Goal: Communication & Community: Answer question/provide support

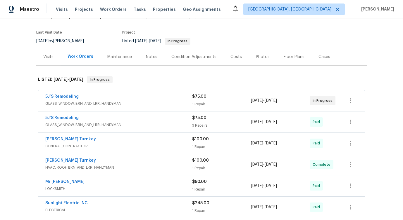
scroll to position [42, 0]
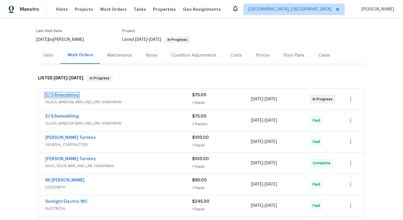
click at [57, 94] on link "5J’S Remodeling" at bounding box center [61, 95] width 33 height 4
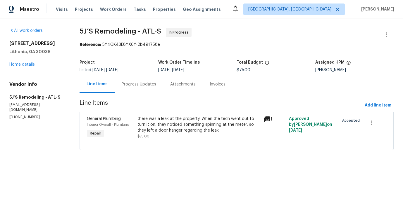
click at [141, 83] on div "Progress Updates" at bounding box center [139, 85] width 34 height 6
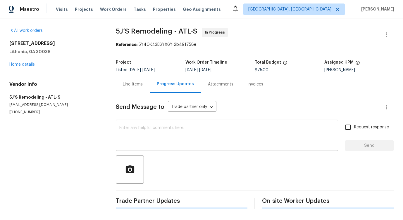
click at [149, 138] on textarea at bounding box center [226, 136] width 215 height 20
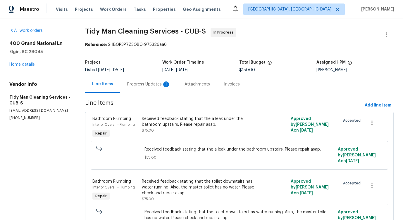
click at [150, 89] on div "Progress Updates 1" at bounding box center [148, 84] width 57 height 17
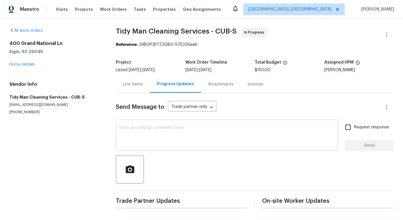
click at [153, 137] on textarea at bounding box center [226, 136] width 215 height 20
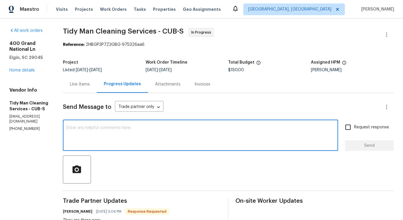
scroll to position [129, 0]
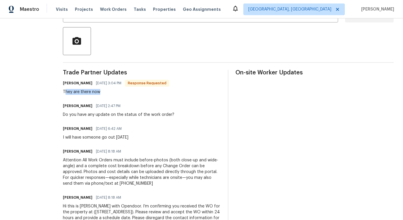
drag, startPoint x: 66, startPoint y: 92, endPoint x: 101, endPoint y: 92, distance: 35.1
click at [101, 92] on div "They are there now" at bounding box center [116, 92] width 106 height 6
click at [69, 96] on div "Trade Partner Updates Carl Palmgren 09/30/2025 3:04 PM Response Requested They …" at bounding box center [142, 155] width 158 height 170
drag, startPoint x: 64, startPoint y: 93, endPoint x: 100, endPoint y: 97, distance: 36.5
click at [100, 97] on div "Trade Partner Updates Carl Palmgren 09/30/2025 3:04 PM Response Requested They …" at bounding box center [142, 155] width 158 height 170
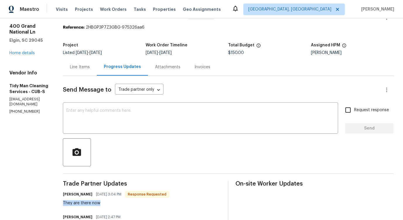
scroll to position [0, 0]
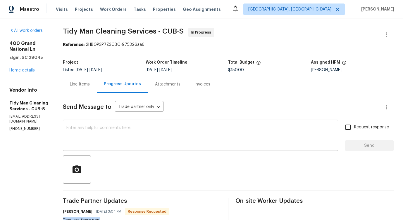
click at [153, 135] on textarea at bounding box center [200, 136] width 268 height 20
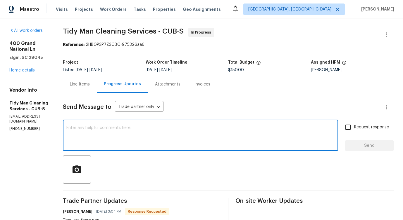
paste textarea "Would you kindly provide us with an update regarding the progress of the work o…"
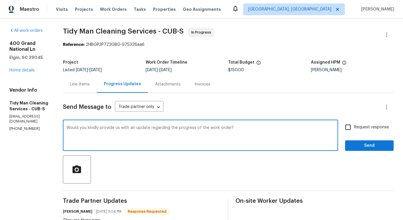
type textarea "Would you kindly provide us with an update regarding the progress of the work o…"
click at [360, 127] on span "Request response" at bounding box center [371, 127] width 35 height 6
click at [354, 127] on input "Request response" at bounding box center [348, 127] width 12 height 12
checkbox input "true"
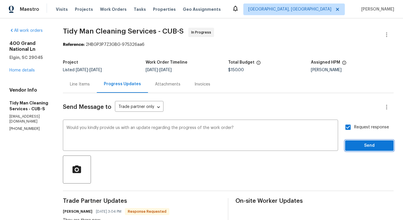
click at [361, 144] on span "Send" at bounding box center [368, 145] width 39 height 7
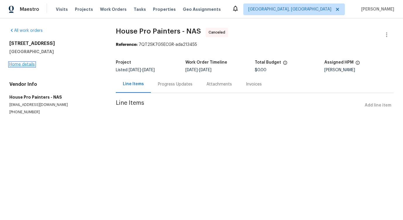
click at [31, 65] on link "Home details" at bounding box center [21, 65] width 25 height 4
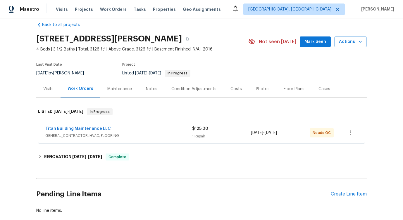
scroll to position [10, 0]
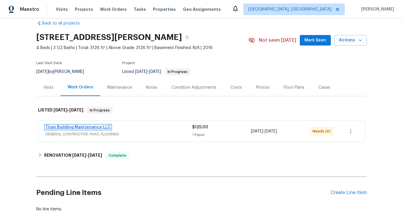
click at [77, 128] on link "Titan Building Maintenance LLC" at bounding box center [77, 127] width 65 height 4
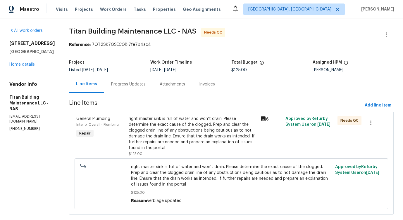
scroll to position [6, 0]
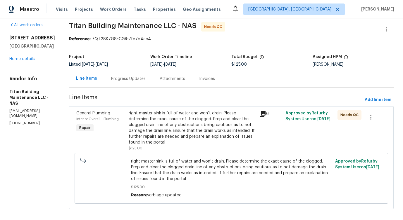
click at [124, 85] on div "Progress Updates" at bounding box center [128, 78] width 48 height 17
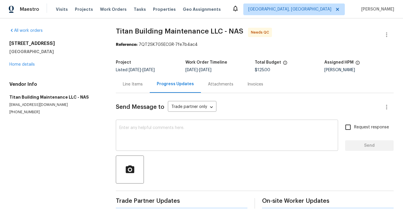
click at [141, 126] on textarea at bounding box center [226, 136] width 215 height 20
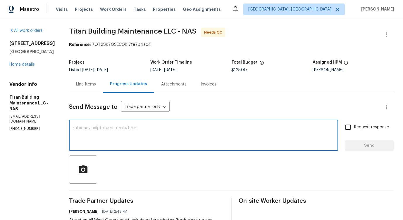
click at [85, 92] on div "Line Items" at bounding box center [86, 84] width 34 height 17
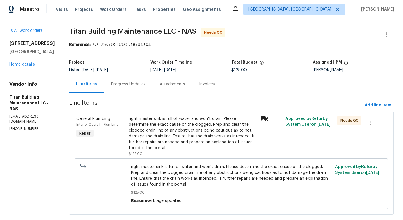
click at [160, 125] on div "right master sink is full of water and won’t drain. Please determine the exact …" at bounding box center [192, 133] width 127 height 35
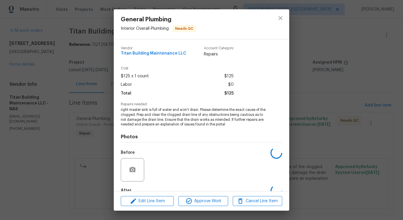
scroll to position [34, 0]
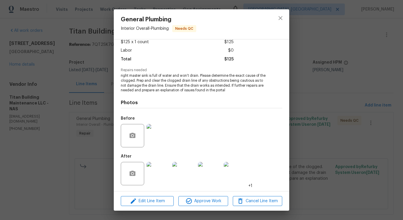
click at [162, 136] on img at bounding box center [157, 135] width 23 height 23
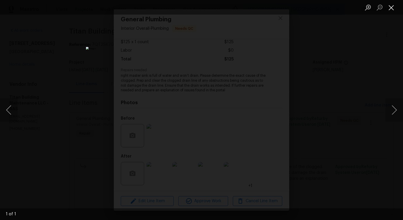
click at [393, 3] on button "Close lightbox" at bounding box center [391, 7] width 12 height 10
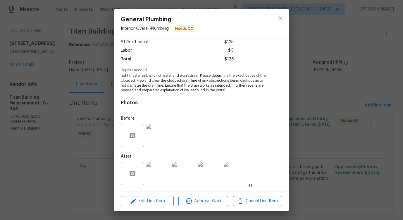
click at [167, 170] on img at bounding box center [157, 173] width 23 height 23
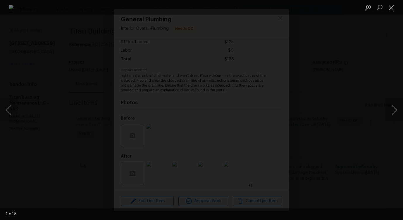
click at [393, 112] on button "Next image" at bounding box center [394, 109] width 18 height 23
click at [391, 7] on button "Close lightbox" at bounding box center [391, 7] width 12 height 10
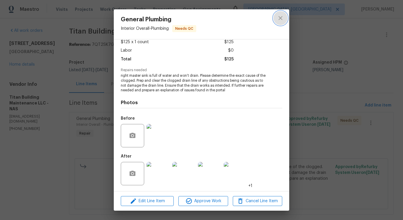
click at [285, 15] on button "close" at bounding box center [280, 18] width 14 height 14
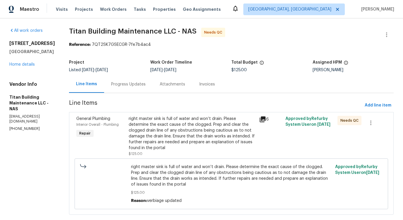
click at [126, 84] on div "Progress Updates" at bounding box center [128, 85] width 34 height 6
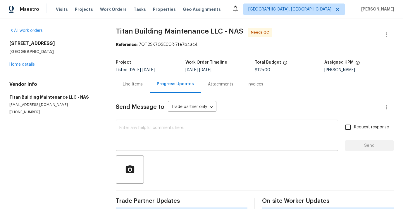
click at [138, 145] on textarea at bounding box center [226, 136] width 215 height 20
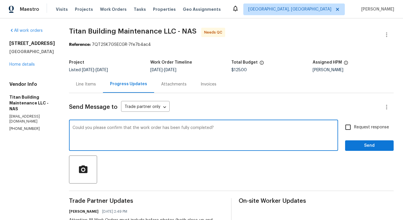
type textarea "Could you please confirm that the work order has been fully completed?"
click at [361, 130] on span "Request response" at bounding box center [371, 127] width 35 height 6
click at [354, 130] on input "Request response" at bounding box center [348, 127] width 12 height 12
checkbox input "true"
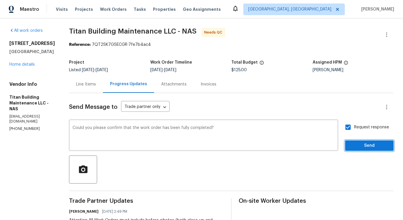
click at [361, 141] on button "Send" at bounding box center [369, 146] width 48 height 11
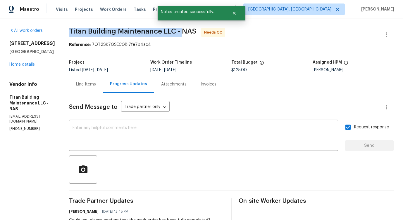
drag, startPoint x: 60, startPoint y: 31, endPoint x: 176, endPoint y: 30, distance: 115.7
click at [176, 30] on div "All work orders 4014 Ethan Ave Mount Juliet, TN 37122 Home details Vendor Info …" at bounding box center [201, 175] width 403 height 314
copy span "Titan Building Maintenance LLC -"
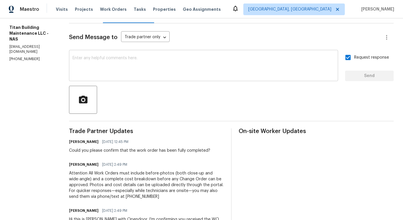
scroll to position [77, 0]
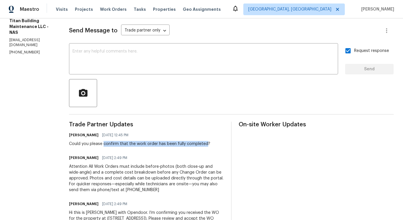
drag, startPoint x: 98, startPoint y: 144, endPoint x: 200, endPoint y: 145, distance: 101.7
click at [200, 145] on div "Could you please confirm that the work order has been fully completed?" at bounding box center [139, 144] width 141 height 6
copy div "confirm that the work order has been fully completed"
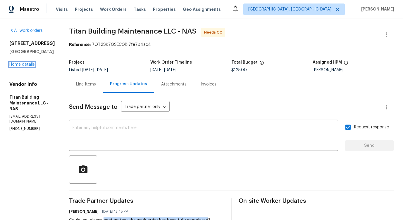
click at [26, 67] on link "Home details" at bounding box center [21, 65] width 25 height 4
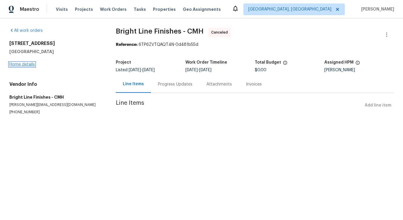
click at [24, 64] on link "Home details" at bounding box center [21, 65] width 25 height 4
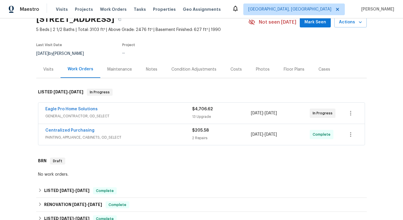
scroll to position [36, 0]
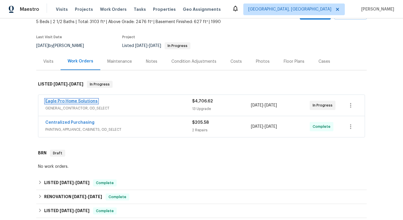
click at [69, 102] on link "Eagle Pro Home Solutions" at bounding box center [71, 101] width 52 height 4
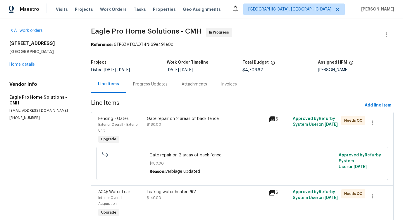
click at [149, 82] on div "Progress Updates" at bounding box center [150, 85] width 34 height 6
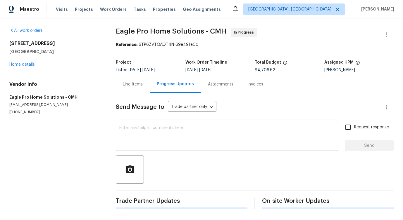
click at [168, 135] on textarea at bounding box center [226, 136] width 215 height 20
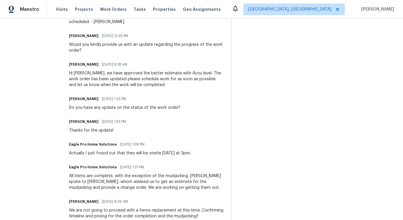
scroll to position [399, 0]
click at [152, 104] on div "Do you have any update on the status of the work order?" at bounding box center [124, 107] width 111 height 6
copy div "Do you have any update on the status of the work order?"
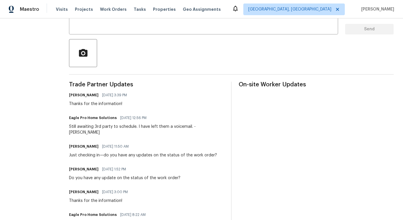
scroll to position [49, 0]
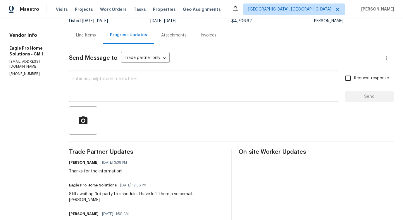
click at [141, 88] on textarea at bounding box center [203, 87] width 262 height 20
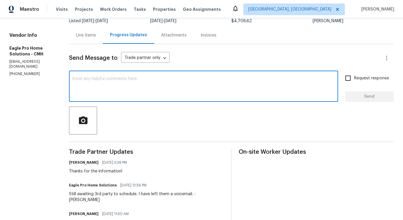
paste textarea "Do you have any update on the status of the work order?"
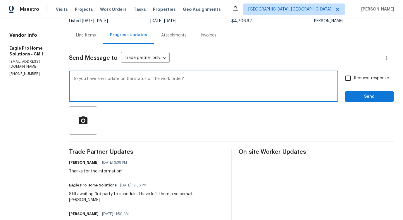
drag, startPoint x: 134, startPoint y: 79, endPoint x: 191, endPoint y: 79, distance: 57.3
click at [191, 79] on textarea "Do you have any update on the status of the work order?" at bounding box center [203, 87] width 262 height 20
type textarea "Do you have any update now?"
click at [98, 79] on textarea "Do you have any update now?" at bounding box center [203, 87] width 262 height 20
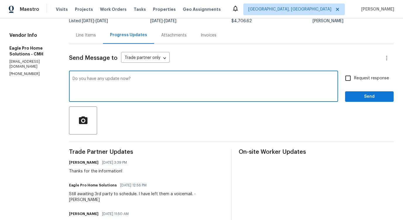
click at [98, 79] on textarea "Do you have any update now?" at bounding box center [203, 87] width 262 height 20
paste textarea "Any update available now?"
type textarea "Any update available now?"
click at [351, 81] on input "Request response" at bounding box center [348, 78] width 12 height 12
checkbox input "true"
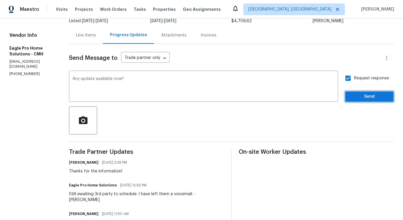
click at [358, 100] on span "Send" at bounding box center [368, 96] width 39 height 7
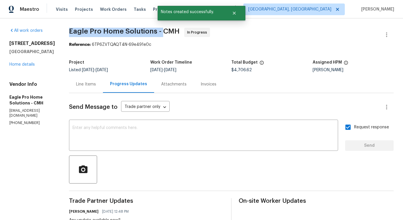
drag, startPoint x: 79, startPoint y: 30, endPoint x: 176, endPoint y: 30, distance: 96.7
copy span "Eagle Pro Home Solutions -"
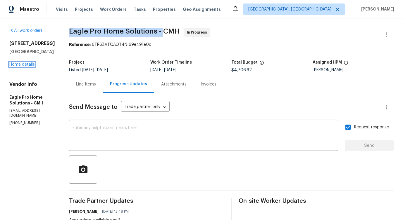
click at [21, 65] on link "Home details" at bounding box center [21, 65] width 25 height 4
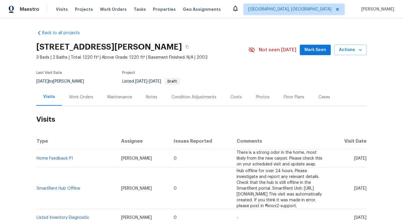
click at [86, 105] on div "Work Orders" at bounding box center [81, 97] width 38 height 17
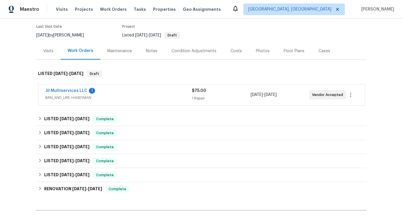
scroll to position [59, 0]
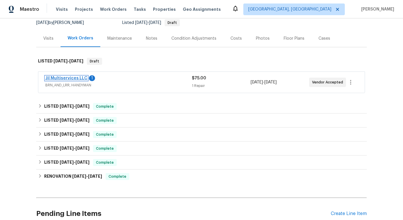
click at [63, 79] on link "Jil Multiservices LLC" at bounding box center [66, 78] width 42 height 4
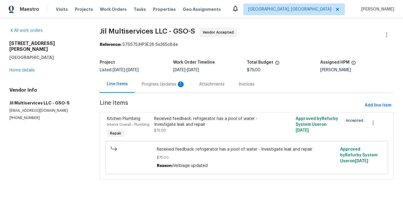
click at [154, 91] on div "Progress Updates 1" at bounding box center [163, 84] width 57 height 17
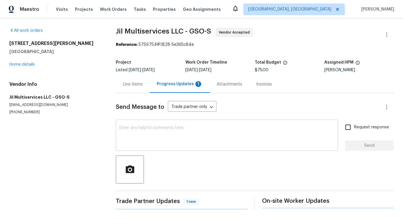
click at [163, 136] on textarea at bounding box center [226, 136] width 215 height 20
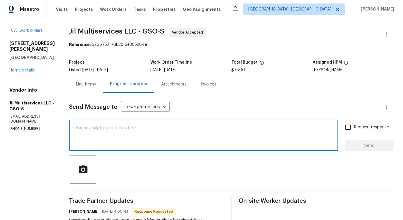
click at [138, 131] on textarea at bounding box center [203, 136] width 262 height 20
type textarea "Thanks for the information."
click at [360, 143] on span "Send" at bounding box center [368, 145] width 39 height 7
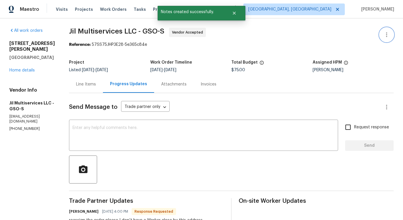
click at [382, 35] on button "button" at bounding box center [386, 35] width 14 height 14
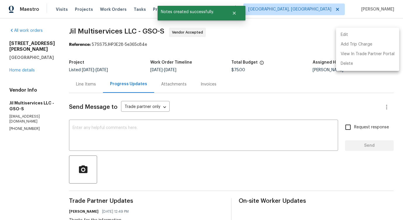
click at [353, 30] on li "Edit" at bounding box center [367, 35] width 63 height 10
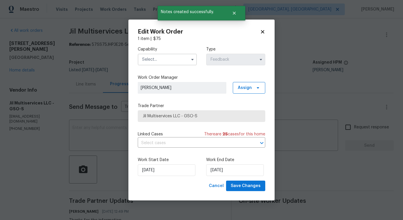
click at [168, 61] on input "text" at bounding box center [167, 60] width 59 height 12
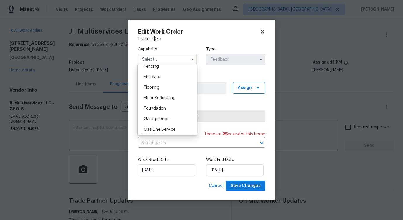
scroll to position [261, 0]
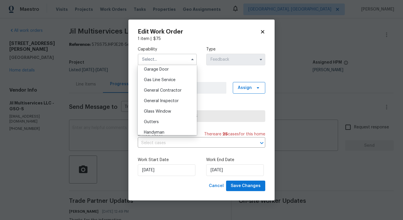
click at [171, 90] on span "General Contractor" at bounding box center [163, 91] width 38 height 4
type input "General Contractor"
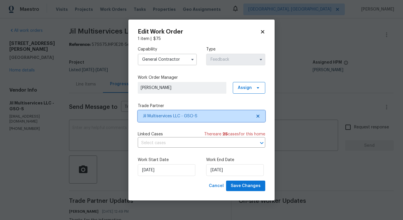
click at [169, 111] on span "Jil Multiservices LLC - GSO-S" at bounding box center [201, 116] width 127 height 12
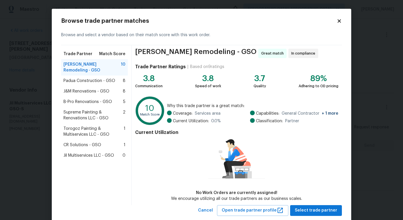
click at [80, 78] on div "Padua Construction - GSO 8" at bounding box center [94, 81] width 67 height 11
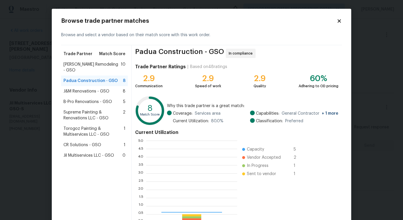
scroll to position [82, 91]
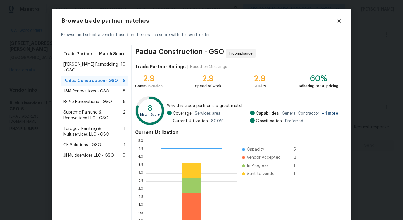
click at [83, 89] on span "J&M Renovations - GSO" at bounding box center [86, 92] width 46 height 6
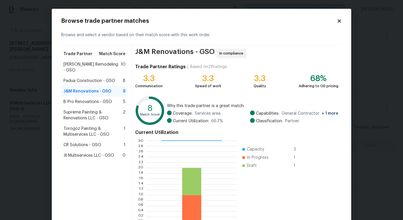
click at [81, 99] on span "B-Pro Renovations - GSO" at bounding box center [87, 102] width 48 height 6
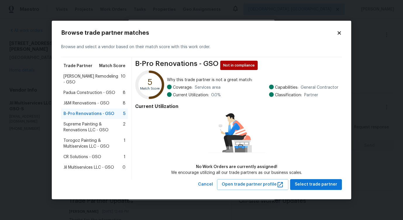
click at [84, 76] on span "Pino Remodeling - GSO" at bounding box center [91, 80] width 57 height 12
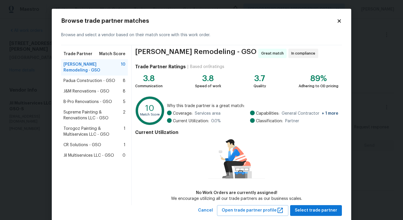
scroll to position [13, 0]
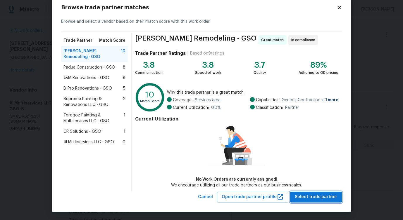
click at [304, 199] on span "Select trade partner" at bounding box center [315, 197] width 42 height 7
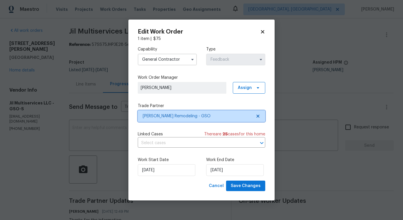
scroll to position [0, 0]
click at [160, 147] on input "text" at bounding box center [193, 143] width 111 height 9
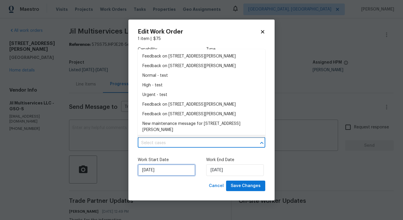
click at [154, 171] on input "9/24/2025" at bounding box center [167, 170] width 58 height 12
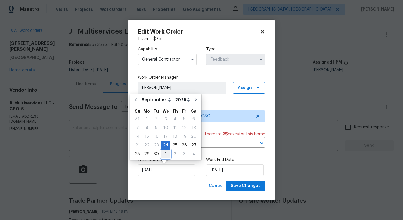
click at [164, 156] on div "1" at bounding box center [166, 154] width 10 height 8
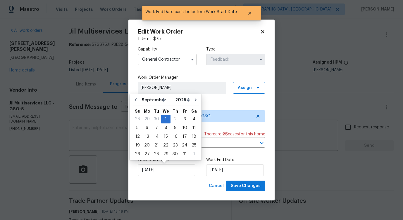
type input "10/1/2025"
select select "9"
click at [221, 174] on input "10/1/2025" at bounding box center [235, 170] width 58 height 12
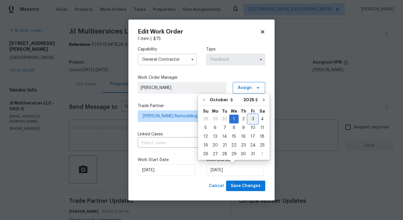
click at [250, 119] on div "3" at bounding box center [253, 119] width 10 height 8
type input "10/3/2025"
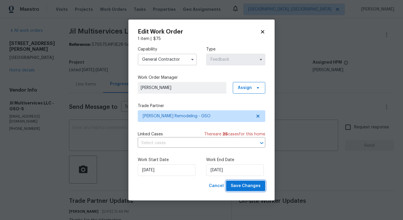
click at [245, 184] on span "Save Changes" at bounding box center [245, 186] width 30 height 7
click at [39, 145] on body "Maestro Visits Projects Work Orders Tasks Properties Geo Assignments Detroit, M…" at bounding box center [201, 110] width 403 height 220
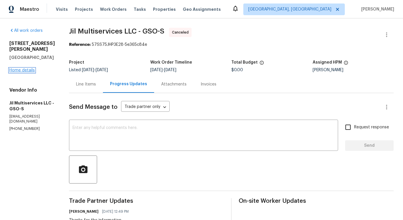
click at [21, 68] on link "Home details" at bounding box center [21, 70] width 25 height 4
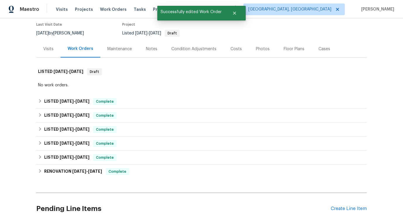
scroll to position [87, 0]
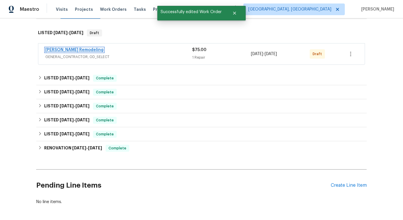
click at [63, 51] on link "Pino Remodeling" at bounding box center [74, 50] width 58 height 4
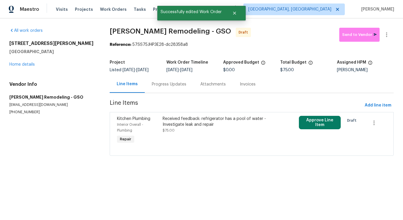
click at [187, 128] on div "Received feedback: refrigerator has a pool of water - Investigate leak and repa…" at bounding box center [217, 125] width 110 height 18
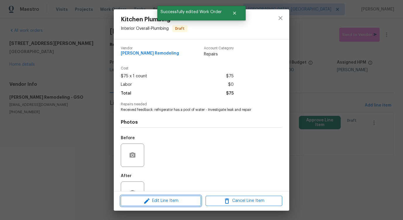
click at [176, 204] on span "Edit Line Item" at bounding box center [160, 200] width 77 height 7
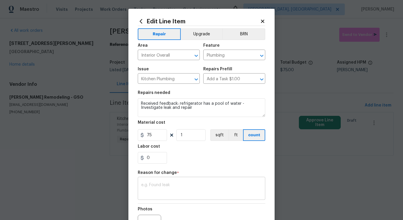
click at [156, 192] on textarea at bounding box center [201, 189] width 120 height 12
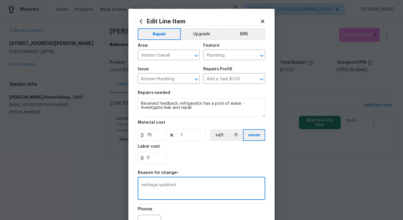
scroll to position [68, 0]
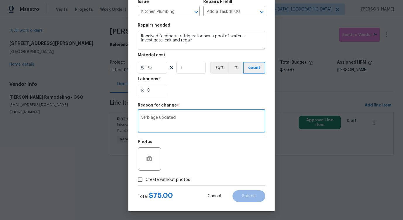
type textarea "verbiage updated"
click at [170, 177] on span "Create without photos" at bounding box center [167, 180] width 44 height 6
click at [145, 177] on input "Create without photos" at bounding box center [139, 179] width 11 height 11
checkbox input "true"
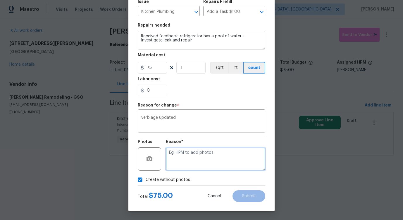
click at [196, 159] on textarea at bounding box center [215, 159] width 99 height 23
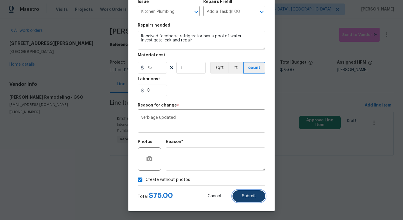
click at [248, 195] on span "Submit" at bounding box center [249, 196] width 14 height 4
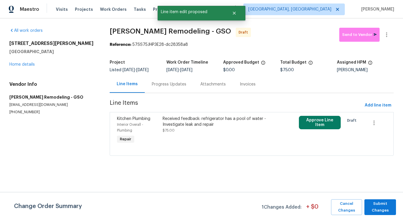
scroll to position [0, 0]
click at [369, 204] on span "Submit Changes" at bounding box center [380, 207] width 26 height 13
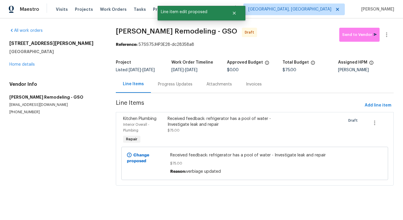
click at [169, 87] on div "Progress Updates" at bounding box center [175, 85] width 34 height 6
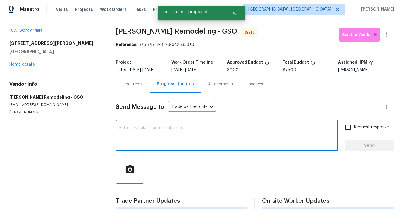
click at [171, 134] on textarea at bounding box center [226, 136] width 215 height 20
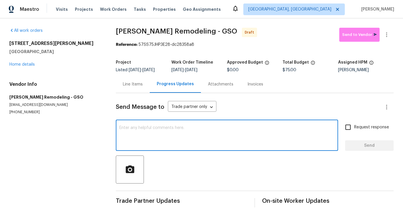
click at [192, 137] on textarea at bounding box center [226, 136] width 215 height 20
paste textarea "Hi this is Pavithra with Opendoor. I’m confirming you received the WO for the p…"
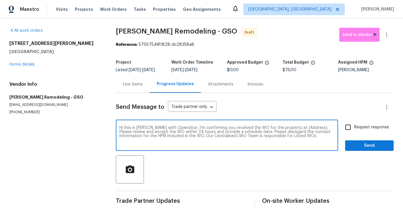
click at [300, 126] on textarea "Hi this is Pavithra with Opendoor. I’m confirming you received the WO for the p…" at bounding box center [226, 136] width 215 height 20
paste textarea "504 Meredith St, High Point, NC 27260"
type textarea "Hi this is Pavithra with Opendoor. I’m confirming you received the WO for the p…"
click at [384, 123] on label "Request response" at bounding box center [365, 127] width 47 height 12
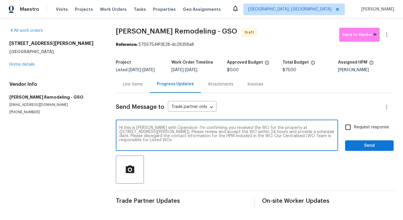
click at [354, 123] on input "Request response" at bounding box center [348, 127] width 12 height 12
checkbox input "true"
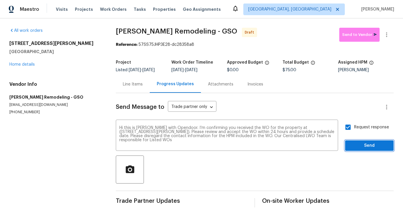
click at [376, 144] on span "Send" at bounding box center [368, 145] width 39 height 7
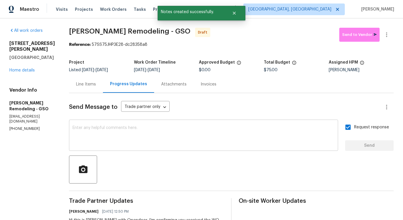
click at [229, 123] on div "x ​" at bounding box center [203, 136] width 269 height 30
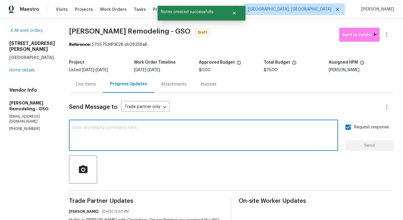
paste textarea "Attention All Work Orders must include before-photos (both close-up and wide-an…"
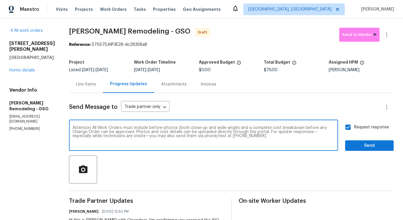
type textarea "Attention All Work Orders must include before-photos (both close-up and wide-an…"
click at [362, 147] on span "Send" at bounding box center [368, 145] width 39 height 7
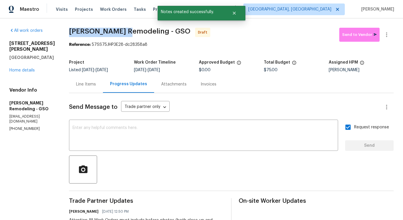
drag, startPoint x: 68, startPoint y: 33, endPoint x: 126, endPoint y: 33, distance: 58.7
click at [126, 33] on div "All work orders 504 Meredith St High Point, NC 27260 Home details Vendor Info P…" at bounding box center [201, 163] width 403 height 291
copy span "Pino Remodeling"
click at [386, 37] on icon "button" at bounding box center [386, 34] width 7 height 7
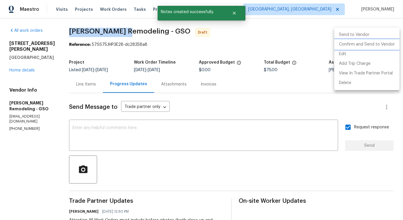
click at [356, 46] on li "Confirm and Send to Vendor" at bounding box center [366, 45] width 65 height 10
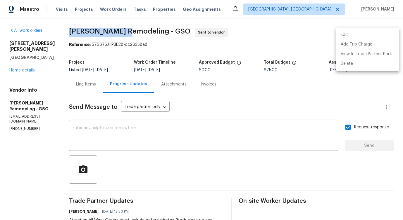
click at [26, 66] on div at bounding box center [201, 110] width 403 height 220
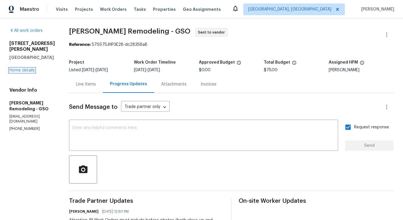
click at [28, 68] on link "Home details" at bounding box center [21, 70] width 25 height 4
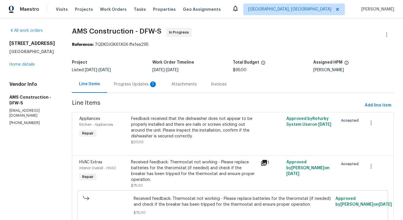
click at [132, 86] on div "Progress Updates 1" at bounding box center [135, 85] width 43 height 6
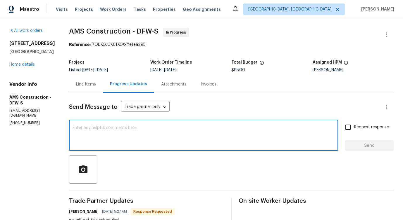
click at [145, 140] on textarea at bounding box center [203, 136] width 262 height 20
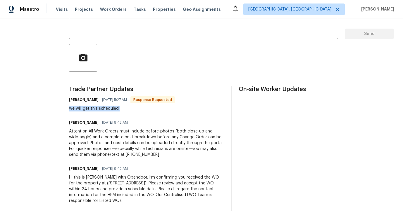
drag, startPoint x: 61, startPoint y: 111, endPoint x: 133, endPoint y: 111, distance: 71.9
click at [133, 111] on div "All work orders [STREET_ADDRESS] Home details Vendor Info AMS Construction - DF…" at bounding box center [201, 64] width 403 height 314
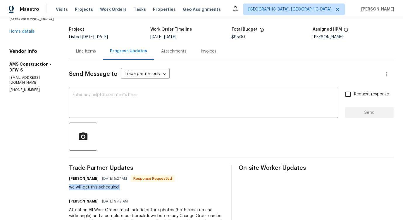
scroll to position [0, 0]
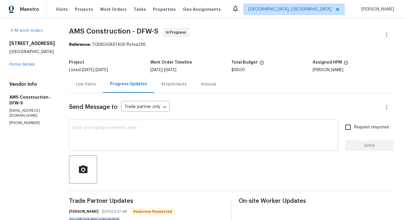
click at [117, 134] on textarea at bounding box center [203, 136] width 262 height 20
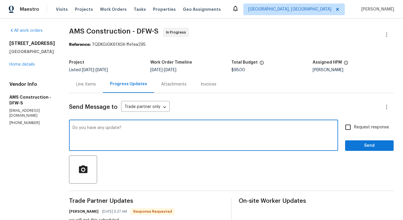
type textarea "Do you have any update?"
click at [354, 124] on span "Request response" at bounding box center [371, 127] width 35 height 6
click at [354, 124] on input "Request response" at bounding box center [348, 127] width 12 height 12
checkbox input "true"
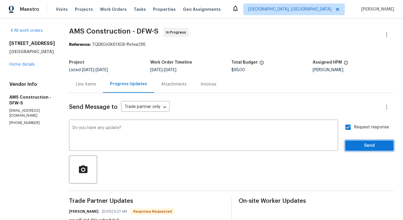
click at [360, 148] on span "Send" at bounding box center [368, 145] width 39 height 7
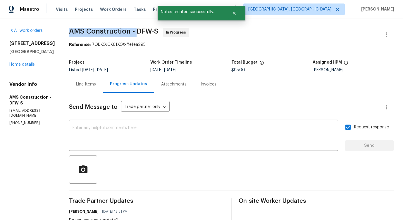
drag, startPoint x: 63, startPoint y: 33, endPoint x: 130, endPoint y: 35, distance: 67.2
click at [130, 35] on div "All work orders [STREET_ADDRESS] Home details Vendor Info AMS Construction - DF…" at bounding box center [201, 186] width 403 height 337
copy span "AMS Construction -"
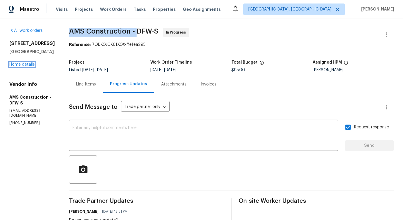
click at [19, 67] on link "Home details" at bounding box center [21, 65] width 25 height 4
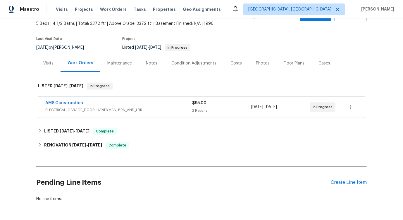
scroll to position [39, 0]
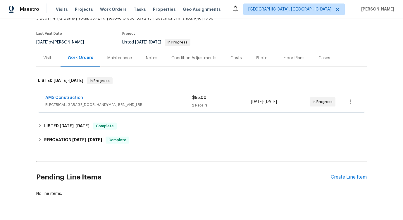
click at [122, 97] on div "AMS Construction" at bounding box center [118, 98] width 147 height 7
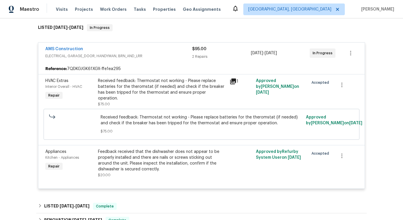
scroll to position [94, 0]
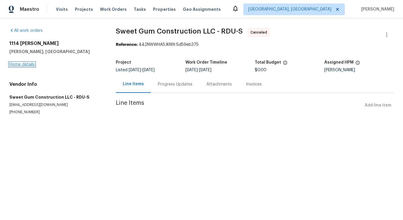
click at [20, 63] on link "Home details" at bounding box center [21, 65] width 25 height 4
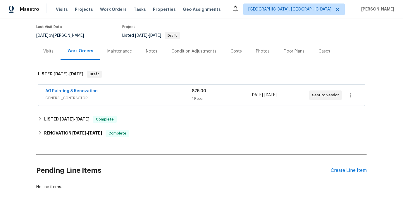
scroll to position [56, 0]
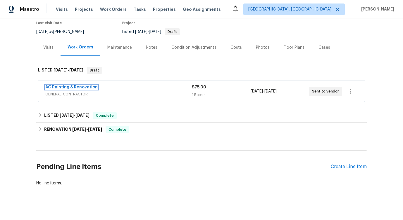
click at [88, 85] on link "AG Painting & Renovation" at bounding box center [71, 87] width 52 height 4
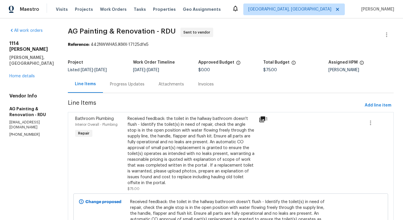
click at [143, 83] on div "Progress Updates" at bounding box center [127, 85] width 34 height 6
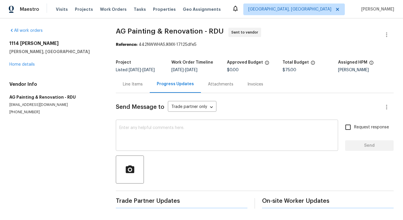
click at [152, 132] on textarea at bounding box center [226, 136] width 215 height 20
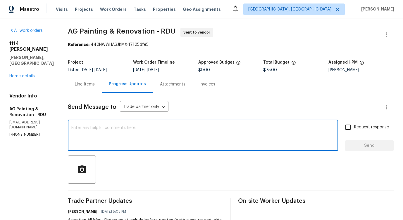
click at [95, 85] on div "Line Items" at bounding box center [85, 85] width 20 height 6
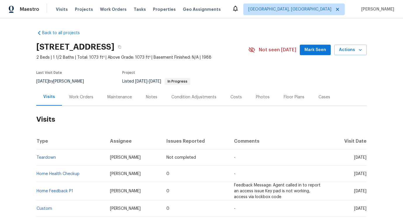
click at [86, 105] on div "Work Orders" at bounding box center [81, 97] width 38 height 17
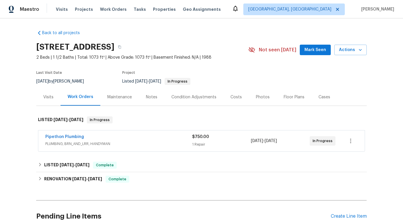
scroll to position [60, 0]
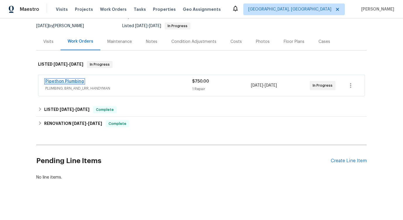
click at [61, 79] on link "Pipethon Plumbing" at bounding box center [64, 81] width 39 height 4
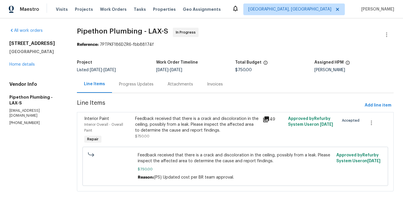
click at [140, 84] on div "Progress Updates" at bounding box center [136, 85] width 34 height 6
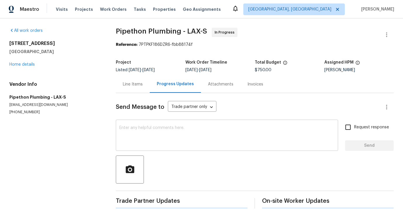
click at [144, 138] on textarea at bounding box center [226, 136] width 215 height 20
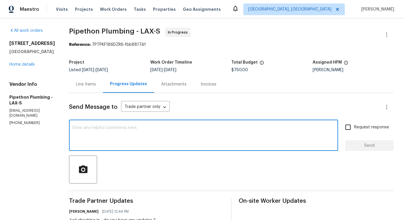
scroll to position [130, 0]
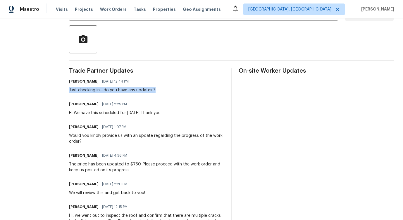
drag, startPoint x: 92, startPoint y: 91, endPoint x: 178, endPoint y: 91, distance: 85.6
click at [178, 91] on div "Pavithra Sekar 09/30/2025 12:44 PM Just checking in—do you have any updates ?" at bounding box center [146, 85] width 155 height 16
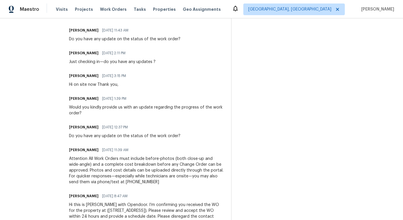
scroll to position [0, 0]
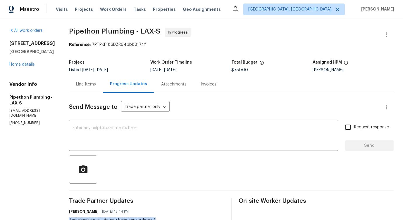
click at [24, 121] on p "(323) 328-6363" at bounding box center [32, 123] width 46 height 5
copy p "(323) 328-6363"
click at [115, 145] on textarea at bounding box center [203, 136] width 262 height 20
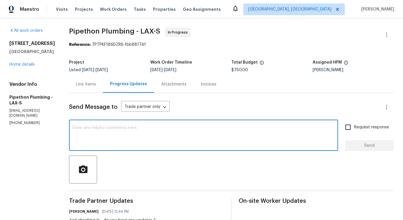
click at [136, 142] on textarea at bounding box center [203, 136] width 262 height 20
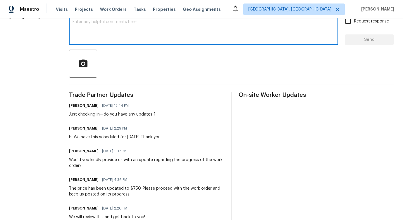
scroll to position [105, 0]
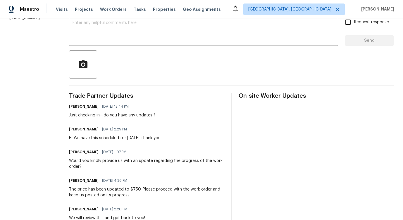
drag, startPoint x: 93, startPoint y: 135, endPoint x: 178, endPoint y: 136, distance: 85.6
click at [179, 136] on div "Andy Ramirez 09/29/2025 2:29 PM Hi We have this scheduled for tomorrow Thank you" at bounding box center [146, 133] width 155 height 16
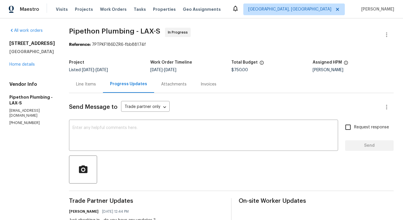
click at [100, 88] on div "Line Items" at bounding box center [86, 84] width 34 height 17
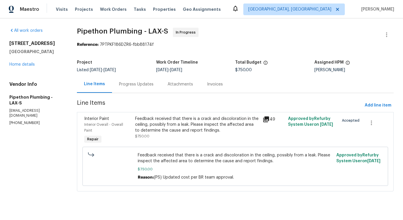
click at [152, 131] on div "Feedback received that there is a crack and discoloration in the ceiling, possi…" at bounding box center [197, 125] width 124 height 18
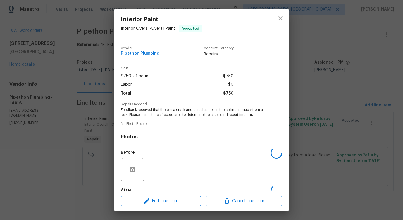
scroll to position [34, 0]
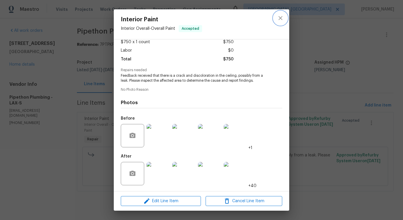
click at [281, 19] on icon "close" at bounding box center [280, 18] width 4 height 4
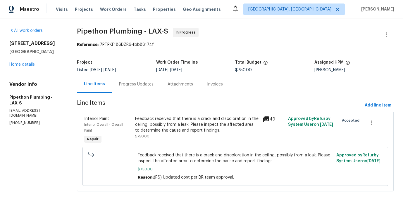
click at [142, 84] on div "Progress Updates" at bounding box center [136, 85] width 34 height 6
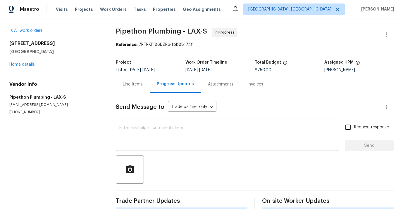
click at [137, 132] on textarea at bounding box center [226, 136] width 215 height 20
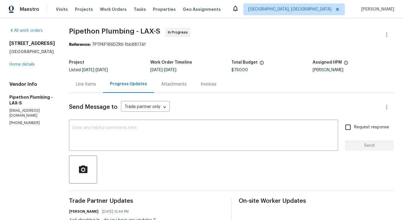
click at [96, 86] on div "Line Items" at bounding box center [86, 85] width 20 height 6
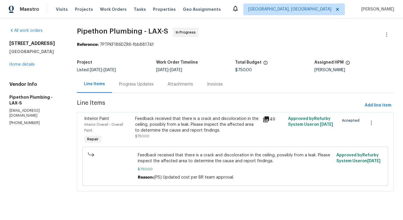
click at [145, 88] on div "Progress Updates" at bounding box center [136, 84] width 48 height 17
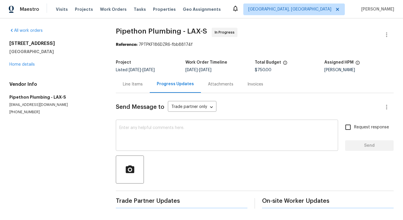
click at [152, 131] on textarea at bounding box center [226, 136] width 215 height 20
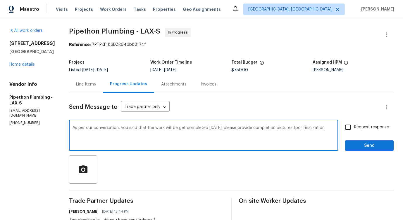
type textarea "As per our conversation, you said that the work will be get completed [DATE]. p…"
click at [194, 125] on div "As per our conversation, you said that the work will be get completed today. pl…" at bounding box center [203, 136] width 269 height 30
click at [193, 129] on textarea "As per our conversation, you said that the work will be get completed today. pl…" at bounding box center [203, 136] width 262 height 20
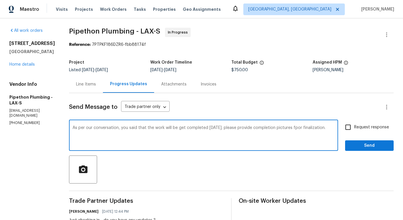
click at [193, 129] on textarea "As per our conversation, you said that the work will be get completed today. pl…" at bounding box center [203, 136] width 262 height 20
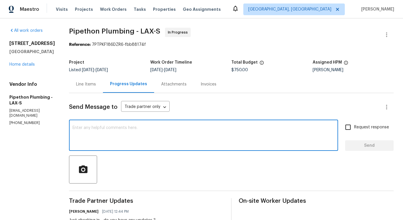
paste textarea ""As per our conversation, you mentioned that the work would be completed today.…"
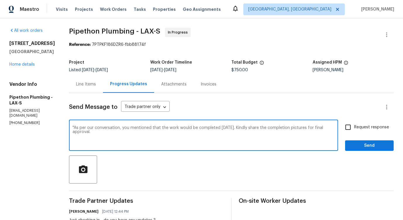
click at [82, 127] on textarea ""As per our conversation, you mentioned that the work would be completed today.…" at bounding box center [203, 136] width 262 height 20
drag, startPoint x: 98, startPoint y: 134, endPoint x: 316, endPoint y: 128, distance: 218.0
click at [316, 128] on textarea "As per our conversation, you mentioned that the work would be completed today. …" at bounding box center [203, 136] width 262 height 20
click at [195, 131] on textarea "As per our conversation, you mentioned that the work would be completed today. …" at bounding box center [203, 136] width 262 height 20
type textarea "As per our conversation, you mentioned that the work would be completed today. …"
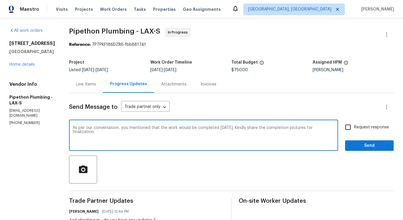
click at [355, 129] on span "Request response" at bounding box center [371, 127] width 35 height 6
click at [354, 129] on input "Request response" at bounding box center [348, 127] width 12 height 12
checkbox input "true"
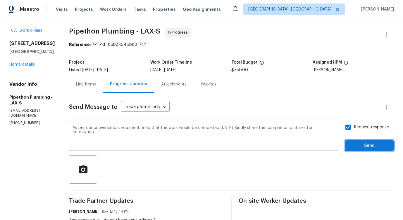
click at [358, 148] on span "Send" at bounding box center [368, 145] width 39 height 7
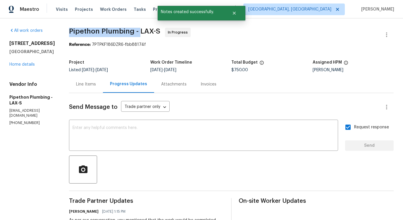
drag, startPoint x: 74, startPoint y: 35, endPoint x: 147, endPoint y: 32, distance: 72.5
copy span "Pipethon Plumbing -"
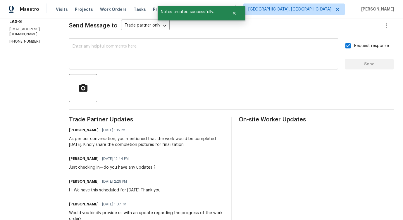
scroll to position [92, 0]
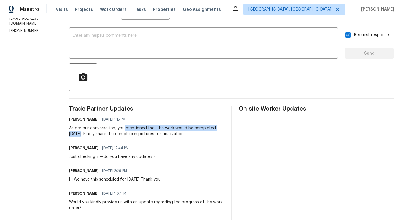
drag, startPoint x: 132, startPoint y: 129, endPoint x: 88, endPoint y: 134, distance: 44.5
click at [88, 134] on div "As per our conversation, you mentioned that the work would be completed today. …" at bounding box center [146, 131] width 155 height 12
copy div "mentioned that the work would be completed today."
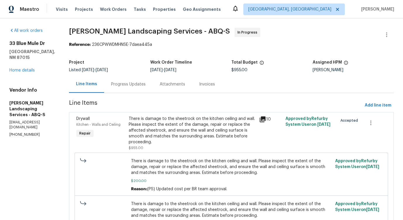
click at [141, 86] on div "Progress Updates" at bounding box center [128, 85] width 34 height 6
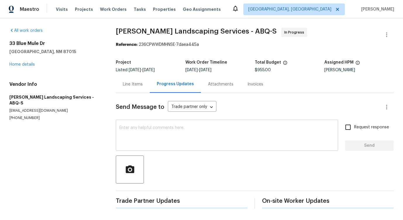
click at [155, 144] on textarea at bounding box center [226, 136] width 215 height 20
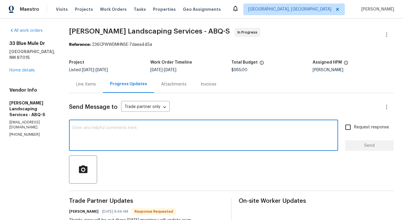
click at [127, 124] on div "x ​" at bounding box center [203, 136] width 269 height 30
type textarea "Thanks for the update!"
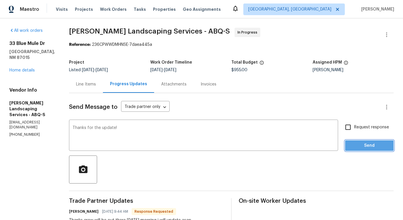
click at [376, 148] on span "Send" at bounding box center [368, 145] width 39 height 7
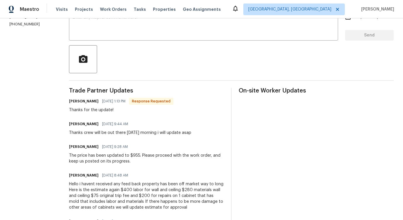
scroll to position [110, 0]
drag, startPoint x: 97, startPoint y: 133, endPoint x: 176, endPoint y: 134, distance: 78.9
click at [176, 134] on div "Thanks crew will be out there [DATE] morning i will update asap" at bounding box center [130, 133] width 122 height 6
copy div "crew will be out there [DATE] morning"
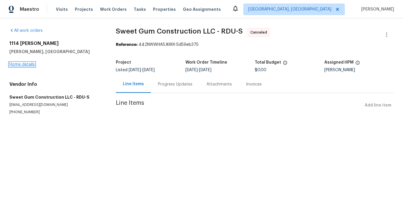
click at [24, 66] on link "Home details" at bounding box center [21, 65] width 25 height 4
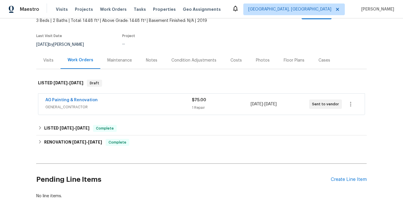
scroll to position [55, 0]
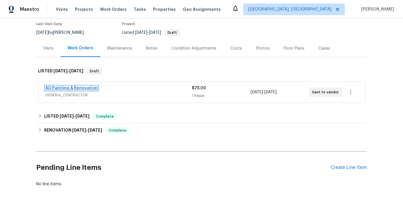
click at [61, 86] on link "AG Painting & Renovation" at bounding box center [71, 88] width 52 height 4
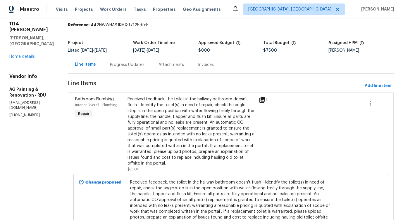
scroll to position [18, 0]
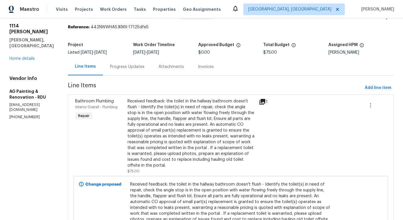
click at [144, 72] on div "Progress Updates" at bounding box center [127, 66] width 48 height 17
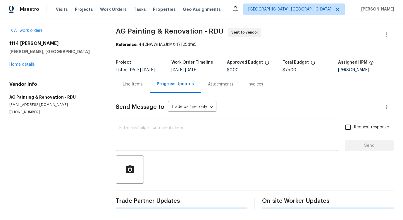
click at [152, 122] on div "x ​" at bounding box center [227, 136] width 222 height 30
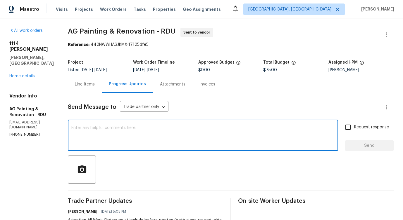
click at [95, 87] on div "Line Items" at bounding box center [85, 85] width 20 height 6
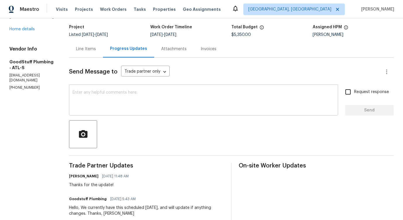
scroll to position [1, 0]
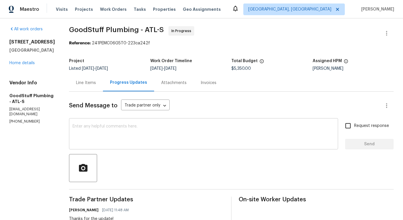
click at [118, 130] on textarea at bounding box center [203, 134] width 262 height 20
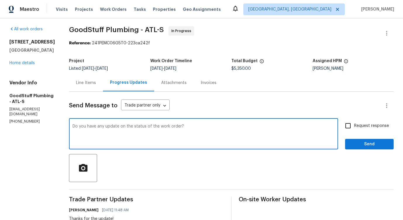
type textarea "Do you have any update on the status of the work order?"
click at [353, 126] on input "Request response" at bounding box center [348, 126] width 12 height 12
checkbox input "true"
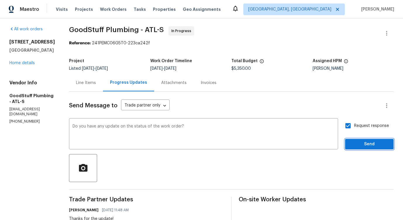
click at [358, 143] on span "Send" at bounding box center [368, 144] width 39 height 7
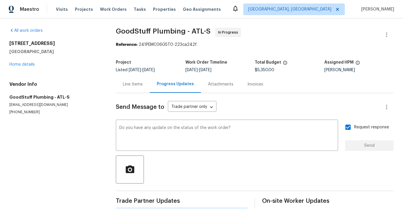
scroll to position [0, 0]
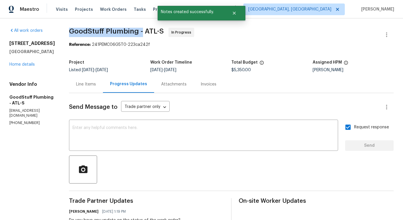
drag, startPoint x: 83, startPoint y: 32, endPoint x: 155, endPoint y: 32, distance: 72.5
click at [155, 32] on span "GoodStuff Plumbing - ATL-S" at bounding box center [116, 31] width 95 height 7
copy span "GoodStuff Plumbing -"
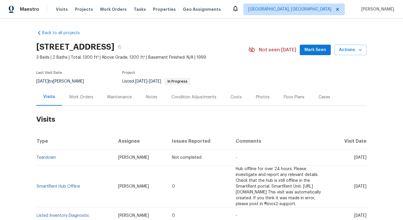
click at [84, 103] on div "Work Orders" at bounding box center [81, 97] width 38 height 17
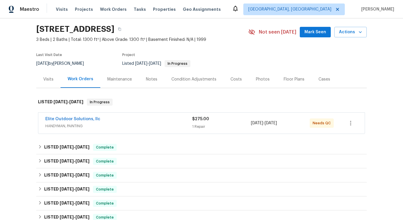
scroll to position [19, 0]
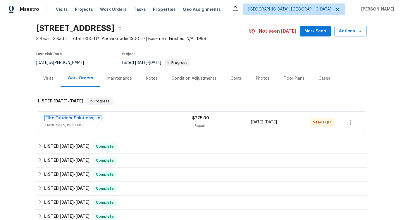
click at [78, 117] on link "Elite Outdoor Solutions, llc" at bounding box center [72, 118] width 55 height 4
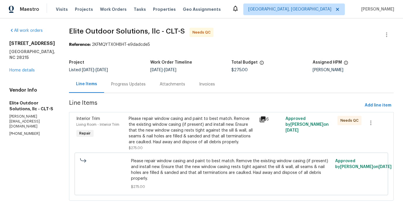
click at [135, 84] on div "Progress Updates" at bounding box center [128, 85] width 34 height 6
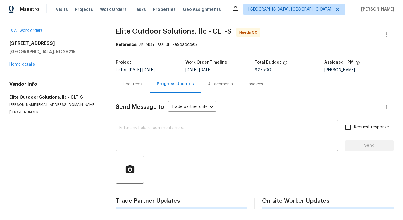
click at [144, 136] on textarea at bounding box center [226, 136] width 215 height 20
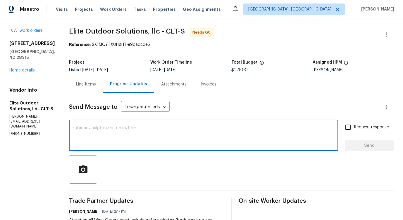
click at [78, 90] on div "Line Items" at bounding box center [86, 84] width 34 height 17
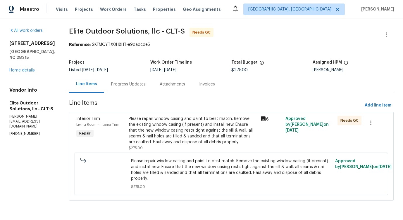
click at [187, 122] on div "Please repair window casing and paint to best match. Remove the existing window…" at bounding box center [192, 130] width 127 height 29
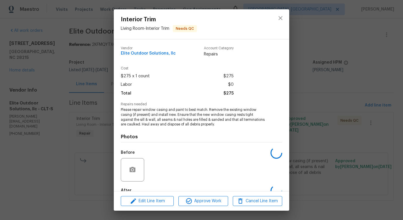
scroll to position [34, 0]
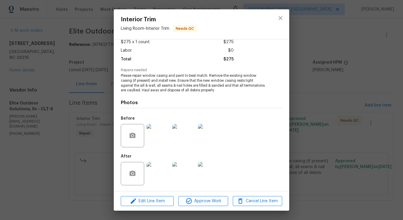
click at [154, 136] on img at bounding box center [157, 135] width 23 height 23
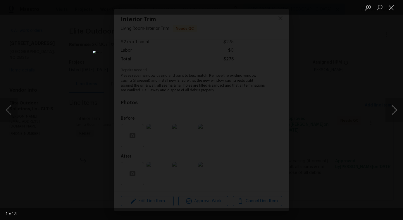
click at [389, 114] on button "Next image" at bounding box center [394, 109] width 18 height 23
click at [390, 10] on button "Close lightbox" at bounding box center [391, 7] width 12 height 10
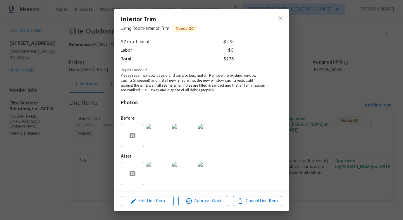
click at [159, 174] on img at bounding box center [157, 173] width 23 height 23
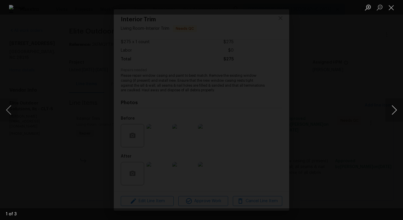
click at [390, 112] on button "Next image" at bounding box center [394, 109] width 18 height 23
click at [390, 12] on button "Close lightbox" at bounding box center [391, 7] width 12 height 10
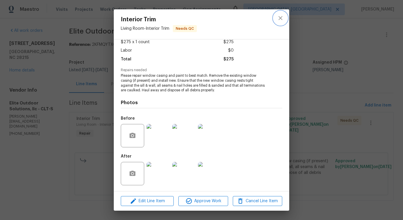
click at [281, 17] on icon "close" at bounding box center [280, 18] width 4 height 4
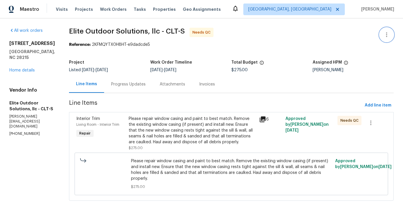
click at [385, 38] on icon "button" at bounding box center [386, 34] width 7 height 7
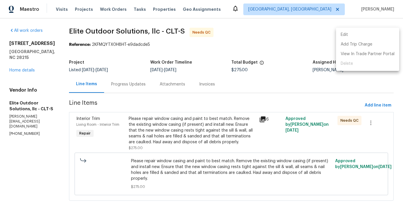
click at [346, 38] on li "Edit" at bounding box center [367, 35] width 63 height 10
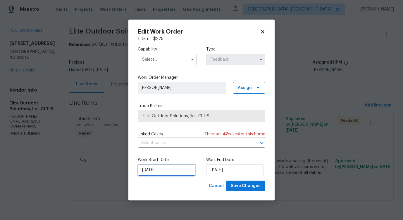
click at [152, 170] on input "[DATE]" at bounding box center [167, 170] width 58 height 12
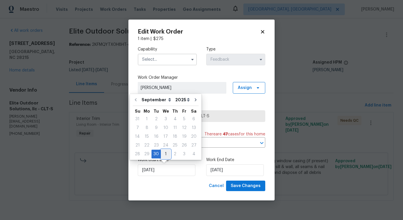
click at [163, 157] on div "1" at bounding box center [166, 154] width 10 height 8
type input "10/1/2025"
select select "9"
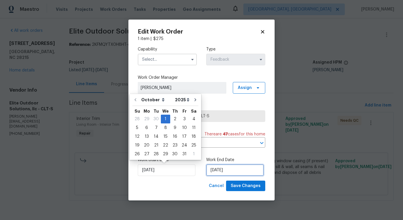
click at [212, 176] on input "[DATE]" at bounding box center [235, 170] width 58 height 12
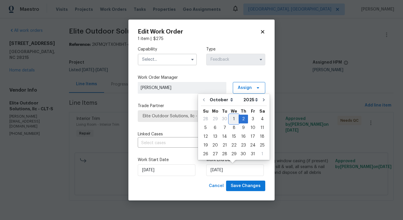
click at [234, 120] on div "1" at bounding box center [233, 119] width 9 height 8
type input "10/1/2025"
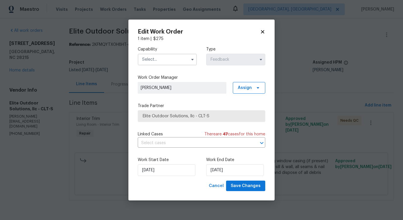
click at [177, 60] on input "text" at bounding box center [167, 60] width 59 height 12
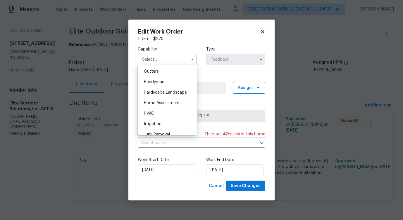
scroll to position [309, 0]
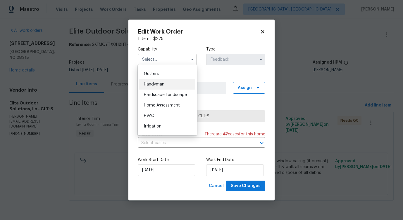
click at [170, 87] on div "Handyman" at bounding box center [167, 84] width 56 height 11
type input "Handyman"
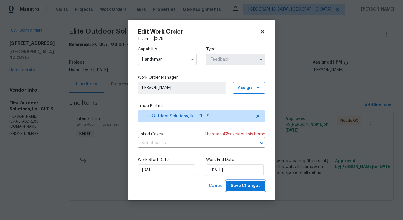
click at [249, 187] on span "Save Changes" at bounding box center [245, 186] width 30 height 7
click at [23, 171] on body "Maestro Visits Projects Work Orders Tasks Properties Geo Assignments Detroit, M…" at bounding box center [201, 108] width 403 height 217
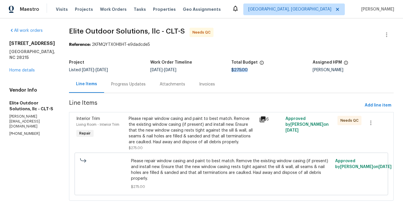
drag, startPoint x: 228, startPoint y: 70, endPoint x: 249, endPoint y: 70, distance: 21.3
click at [249, 70] on div "$275.00" at bounding box center [271, 70] width 81 height 4
click at [255, 82] on div "Line Items Progress Updates Attachments Invoices" at bounding box center [231, 85] width 324 height 18
click at [122, 85] on div "Progress Updates" at bounding box center [128, 85] width 34 height 6
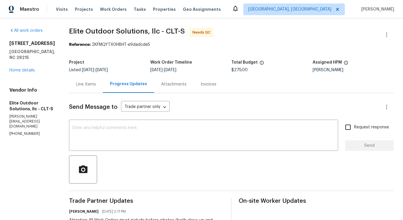
click at [22, 114] on p "[PERSON_NAME][EMAIL_ADDRESS][DOMAIN_NAME]" at bounding box center [32, 121] width 46 height 15
click at [21, 131] on p "[PHONE_NUMBER]" at bounding box center [32, 133] width 46 height 5
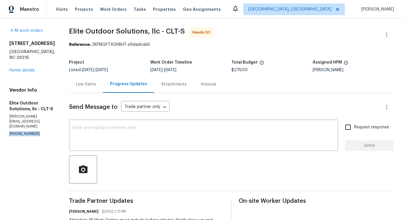
copy p "[PHONE_NUMBER]"
click at [89, 134] on textarea at bounding box center [203, 136] width 262 height 20
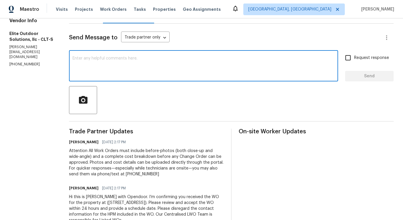
scroll to position [71, 0]
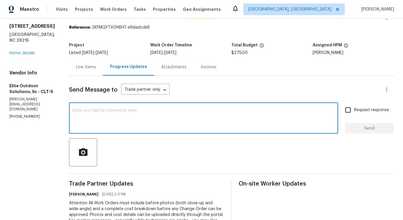
click at [89, 111] on textarea at bounding box center [203, 119] width 262 height 20
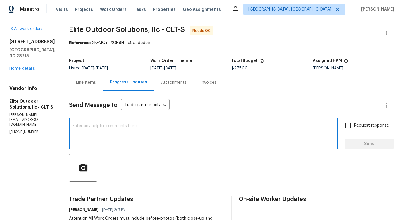
scroll to position [0, 0]
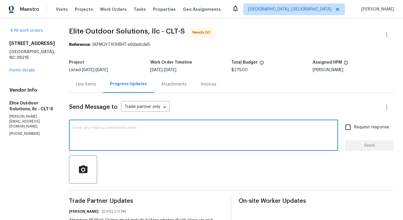
click at [90, 137] on textarea at bounding box center [203, 136] width 262 height 20
click at [108, 137] on textarea at bounding box center [203, 136] width 262 height 20
click at [82, 84] on div "Line Items" at bounding box center [86, 85] width 20 height 6
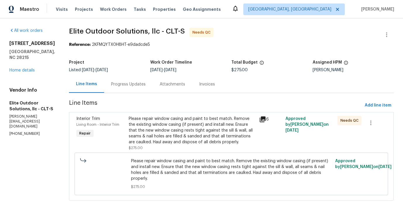
click at [124, 87] on div "Progress Updates" at bounding box center [128, 85] width 34 height 6
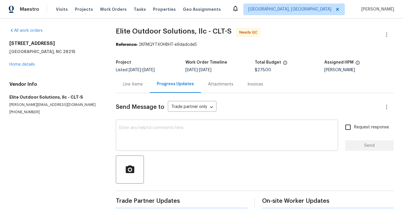
click at [133, 130] on textarea at bounding box center [226, 136] width 215 height 20
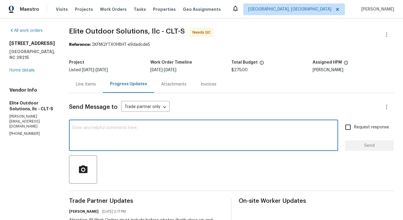
click at [107, 137] on textarea at bounding box center [203, 136] width 262 height 20
click at [123, 139] on textarea at bounding box center [203, 136] width 262 height 20
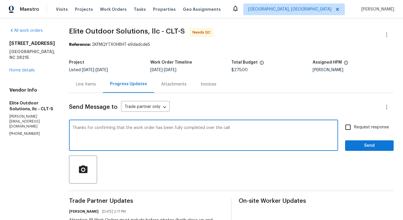
type textarea "Thanks for confirming that the work order has been fully completed over the cal…"
click at [110, 127] on textarea "Thanks for confirming that the work order has been fully completed over the cal…" at bounding box center [203, 136] width 262 height 20
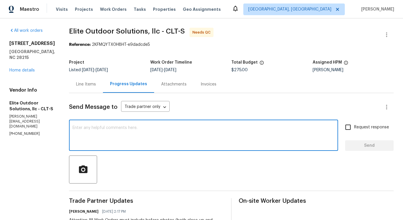
paste textarea "Thank you for confirming over the call that the work order has been fully compl…"
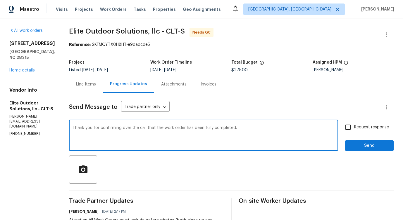
type textarea "Thank you for confirming over the call that the work order has been fully compl…"
click at [356, 144] on span "Send" at bounding box center [368, 145] width 39 height 7
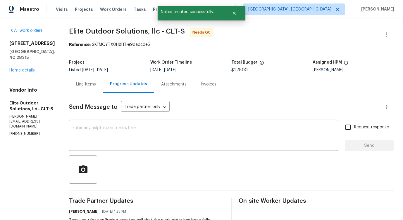
click at [69, 91] on div "Line Items" at bounding box center [86, 84] width 34 height 17
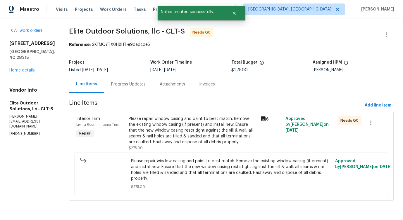
click at [195, 127] on div "Please repair window casing and paint to best match. Remove the existing window…" at bounding box center [192, 130] width 127 height 29
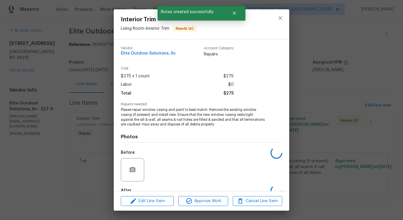
scroll to position [34, 0]
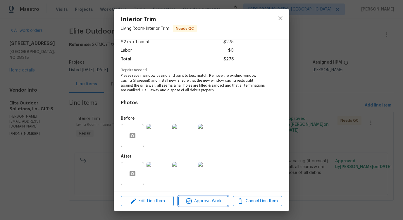
click at [210, 200] on span "Approve Work" at bounding box center [203, 201] width 46 height 7
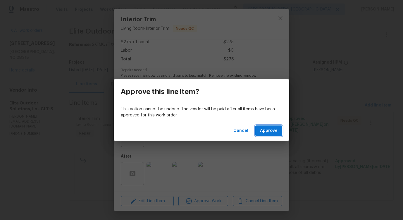
click at [269, 133] on span "Approve" at bounding box center [269, 130] width 18 height 7
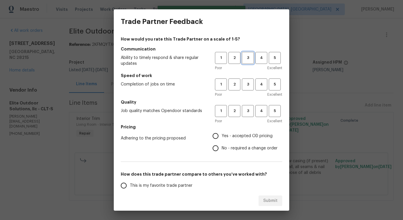
click at [247, 60] on span "3" at bounding box center [247, 58] width 11 height 7
click at [262, 84] on span "4" at bounding box center [261, 84] width 11 height 7
click at [261, 114] on span "4" at bounding box center [261, 111] width 11 height 7
click at [237, 136] on span "Yes - accepted OD pricing" at bounding box center [246, 136] width 51 height 6
click at [221, 136] on input "Yes - accepted OD pricing" at bounding box center [215, 136] width 12 height 12
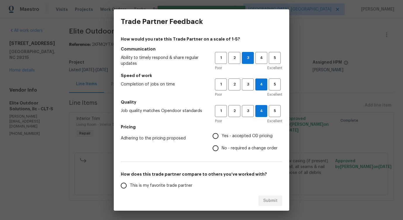
radio input "true"
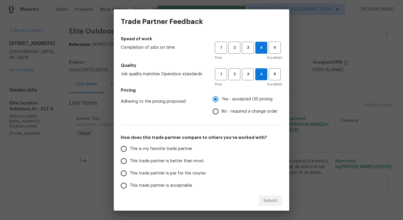
scroll to position [67, 0]
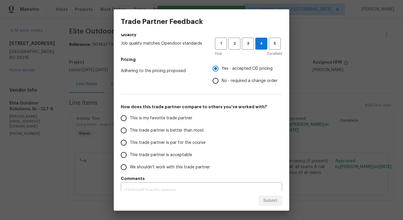
click at [172, 135] on label "This trade partner is better than most" at bounding box center [163, 130] width 92 height 12
click at [130, 135] on input "This trade partner is better than most" at bounding box center [123, 130] width 12 height 12
click at [271, 207] on div "Submit" at bounding box center [201, 201] width 175 height 20
click at [269, 201] on span "Submit" at bounding box center [270, 200] width 14 height 7
radio input "true"
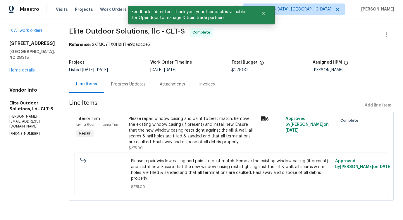
click at [136, 80] on div "Progress Updates" at bounding box center [128, 84] width 48 height 17
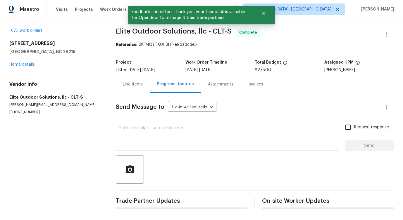
click at [163, 135] on textarea at bounding box center [226, 136] width 215 height 20
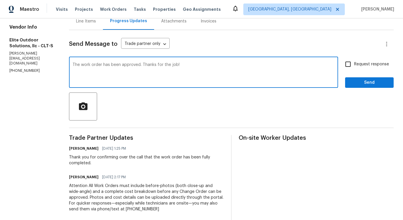
scroll to position [75, 0]
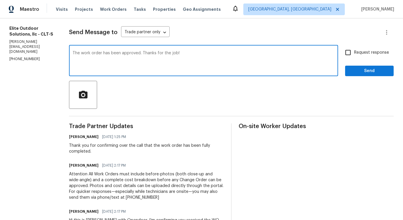
type textarea "The work order has been approved. Thanks for the job!"
click at [359, 72] on span "Send" at bounding box center [368, 70] width 39 height 7
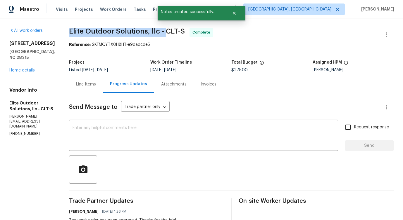
drag, startPoint x: 65, startPoint y: 31, endPoint x: 158, endPoint y: 31, distance: 92.6
click at [158, 31] on span "Elite Outdoor Solutions, llc - CLT-S" at bounding box center [127, 31] width 116 height 7
copy span "Elite Outdoor Solutions, llc -"
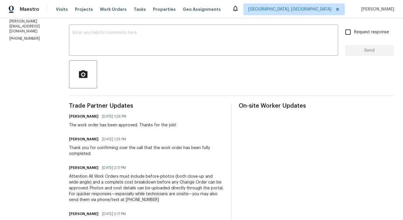
scroll to position [96, 0]
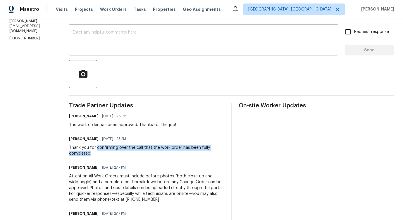
drag, startPoint x: 91, startPoint y: 148, endPoint x: 140, endPoint y: 152, distance: 49.2
click at [140, 152] on div "Thank you for confirming over the call that the work order has been fully compl…" at bounding box center [146, 151] width 155 height 12
copy div "confirming over the call that the work order has been fully completed."
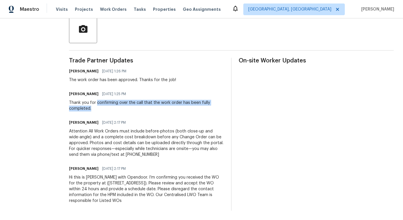
scroll to position [0, 0]
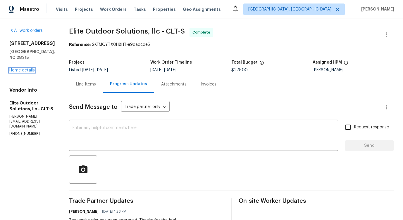
click at [17, 68] on link "Home details" at bounding box center [21, 70] width 25 height 4
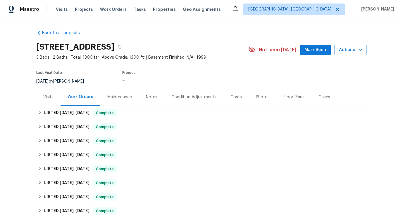
scroll to position [115, 0]
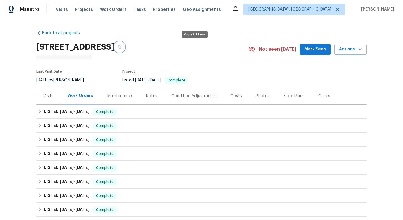
click at [121, 48] on icon "button" at bounding box center [120, 47] width 4 height 4
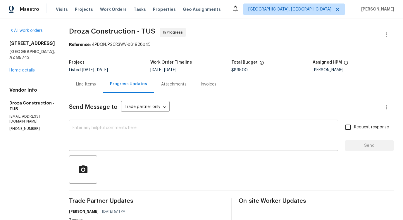
click at [141, 134] on textarea at bounding box center [203, 136] width 262 height 20
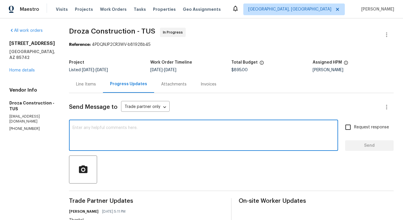
click at [138, 130] on textarea at bounding box center [203, 136] width 262 height 20
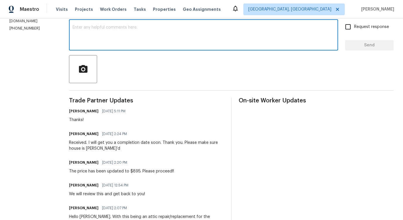
scroll to position [108, 0]
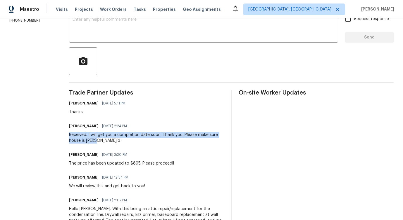
drag, startPoint x: 73, startPoint y: 136, endPoint x: 122, endPoint y: 138, distance: 49.1
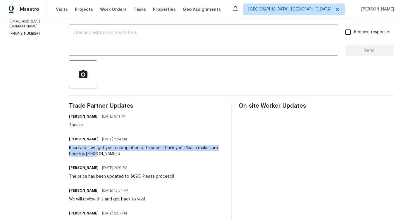
scroll to position [0, 0]
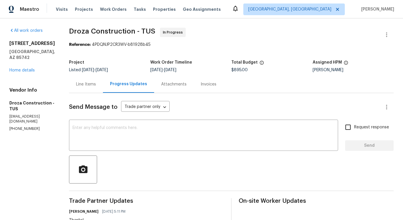
click at [90, 89] on div "Line Items" at bounding box center [86, 84] width 34 height 17
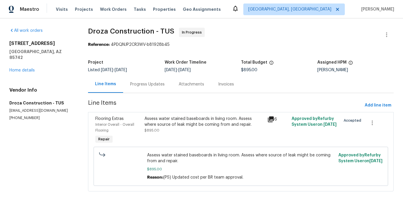
click at [185, 131] on div "Assess water stained baseboards in living room. Assess where source of leak mig…" at bounding box center [203, 125] width 119 height 18
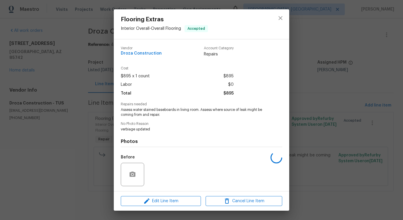
scroll to position [39, 0]
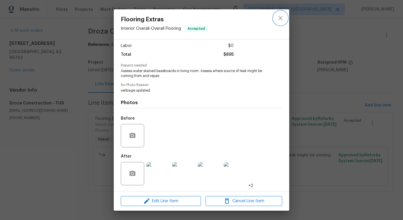
click at [275, 22] on button "close" at bounding box center [280, 18] width 14 height 14
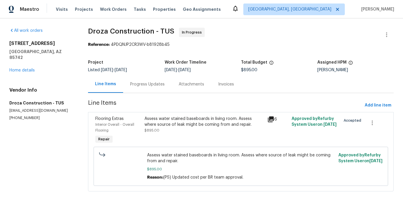
click at [141, 85] on div "Progress Updates" at bounding box center [147, 85] width 34 height 6
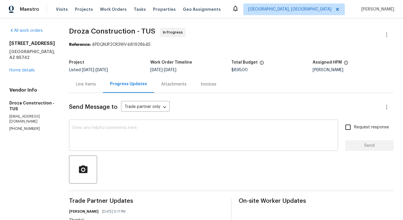
click at [146, 131] on textarea at bounding box center [203, 136] width 262 height 20
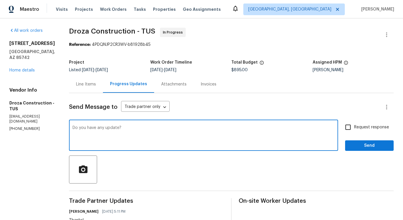
type textarea "Do you have any update?"
click at [354, 128] on span "Request response" at bounding box center [371, 127] width 35 height 6
click at [354, 128] on input "Request response" at bounding box center [348, 127] width 12 height 12
checkbox input "true"
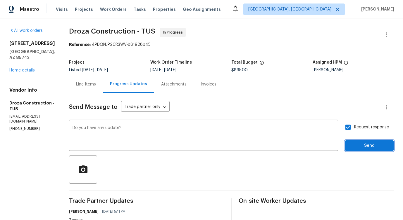
click at [359, 146] on span "Send" at bounding box center [368, 145] width 39 height 7
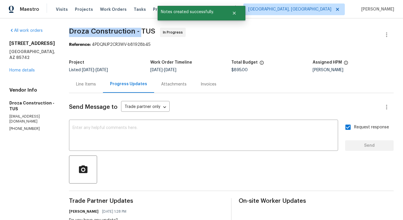
drag, startPoint x: 70, startPoint y: 31, endPoint x: 146, endPoint y: 32, distance: 76.3
copy span "Droza Construction -"
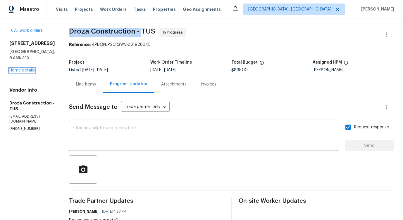
click at [26, 70] on link "Home details" at bounding box center [21, 70] width 25 height 4
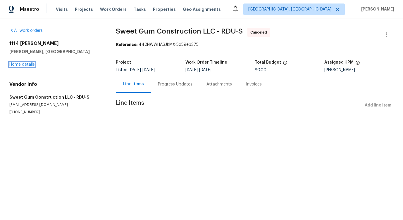
click at [32, 63] on link "Home details" at bounding box center [21, 65] width 25 height 4
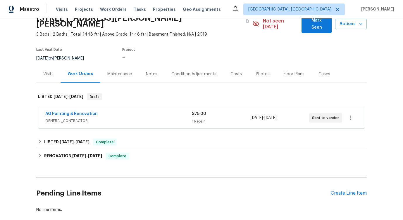
scroll to position [37, 0]
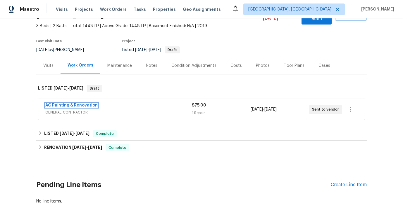
click at [89, 103] on link "AG Painting & Renovation" at bounding box center [71, 105] width 52 height 4
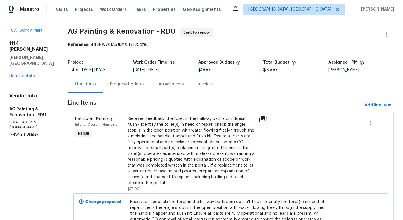
click at [142, 86] on div "Progress Updates" at bounding box center [127, 85] width 34 height 6
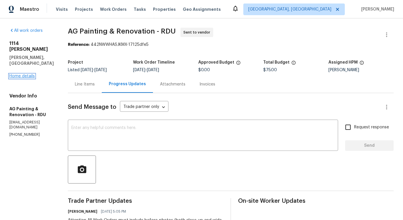
click at [26, 74] on link "Home details" at bounding box center [21, 76] width 25 height 4
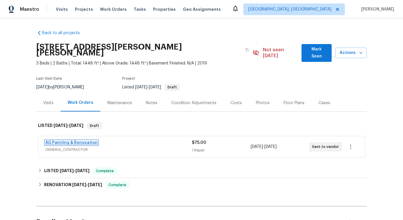
click at [76, 141] on link "AG Painting & Renovation" at bounding box center [71, 143] width 52 height 4
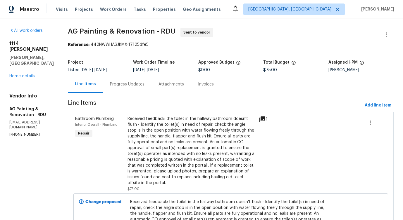
click at [142, 94] on section "AG Painting & Renovation - RDU Sent to vendor Reference: 442NWWHASJKMX-17125dfe…" at bounding box center [230, 154] width 325 height 253
click at [142, 89] on div "Progress Updates" at bounding box center [127, 84] width 48 height 17
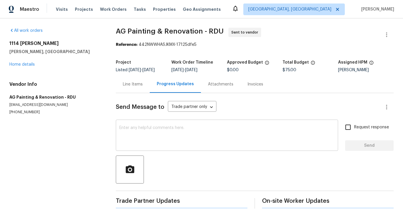
click at [146, 134] on textarea at bounding box center [226, 136] width 215 height 20
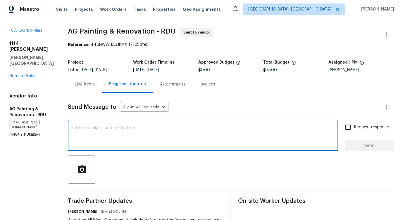
click at [162, 133] on textarea at bounding box center [202, 136] width 263 height 20
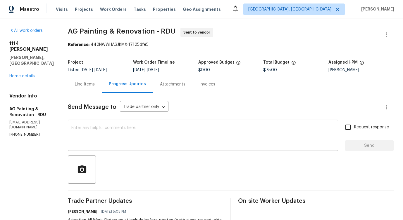
click at [150, 137] on textarea at bounding box center [202, 136] width 263 height 20
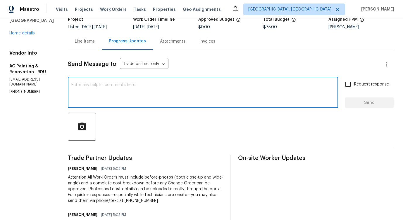
scroll to position [89, 0]
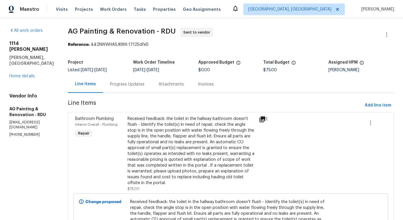
click at [138, 83] on div "Progress Updates" at bounding box center [127, 85] width 34 height 6
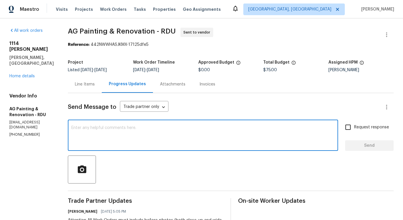
click at [148, 134] on textarea at bounding box center [202, 136] width 263 height 20
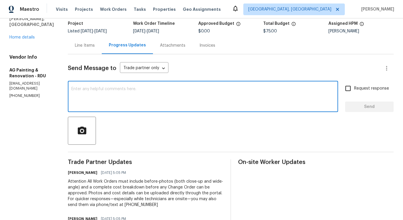
scroll to position [89, 0]
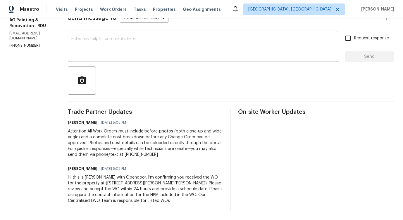
drag, startPoint x: 135, startPoint y: 122, endPoint x: 167, endPoint y: 122, distance: 31.8
click at [167, 122] on div "[PERSON_NAME] [DATE] 5:05 PM" at bounding box center [145, 123] width 155 height 8
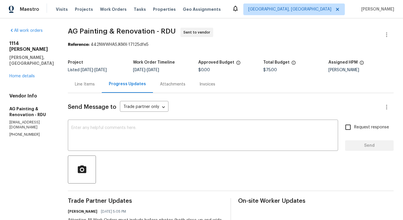
click at [167, 122] on div "x ​" at bounding box center [203, 136] width 270 height 30
